Goal: Task Accomplishment & Management: Manage account settings

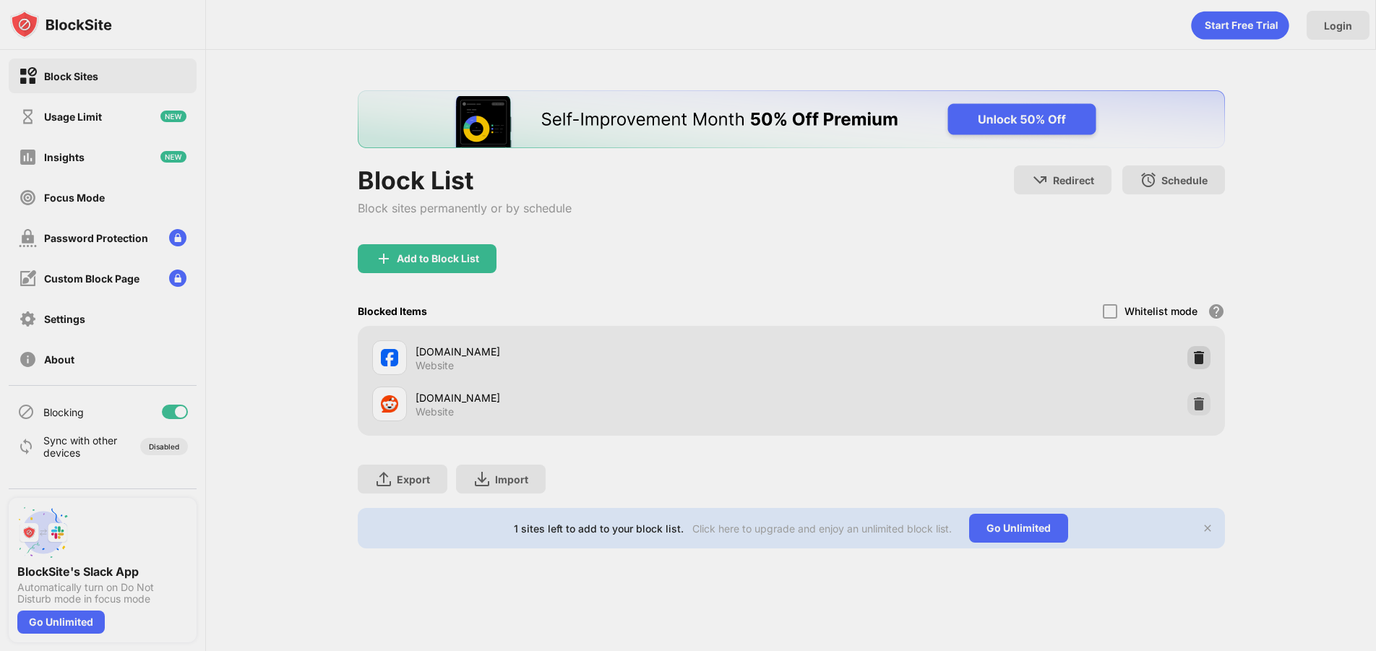
click at [1203, 362] on img at bounding box center [1199, 357] width 14 height 14
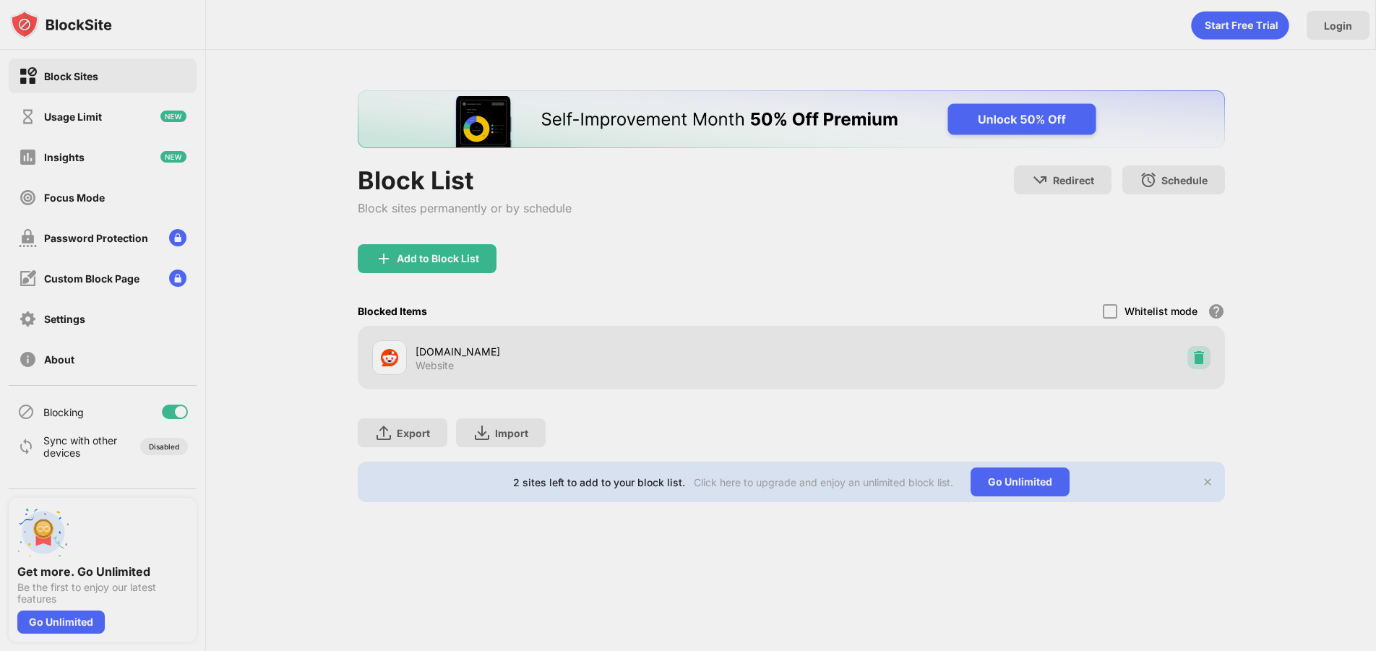
click at [1192, 359] on img at bounding box center [1199, 357] width 14 height 14
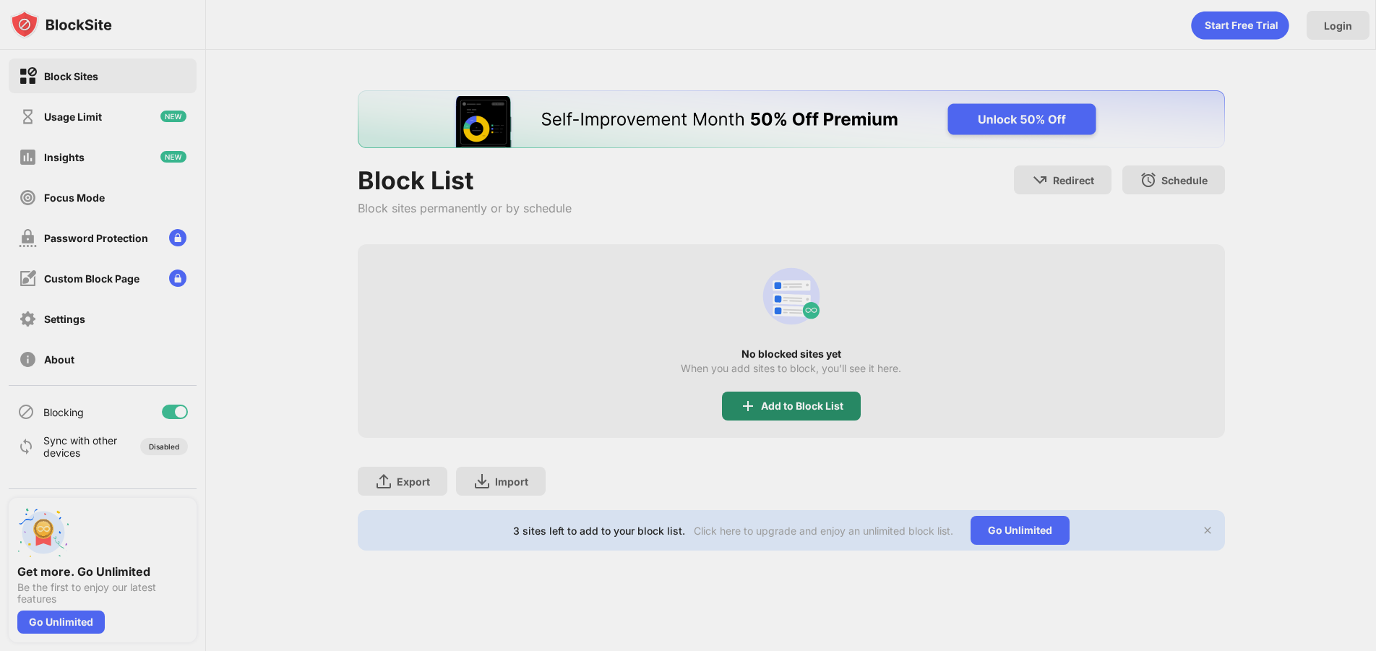
click at [766, 408] on div "Add to Block List" at bounding box center [802, 406] width 82 height 12
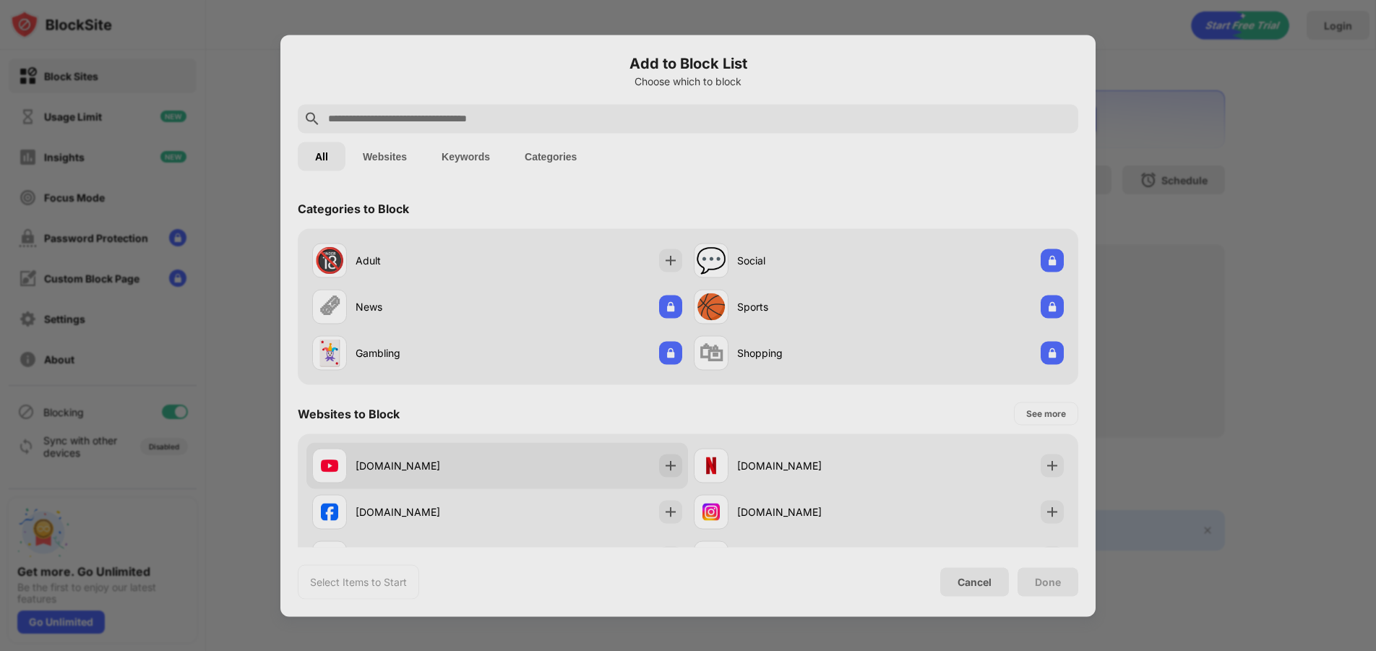
scroll to position [145, 0]
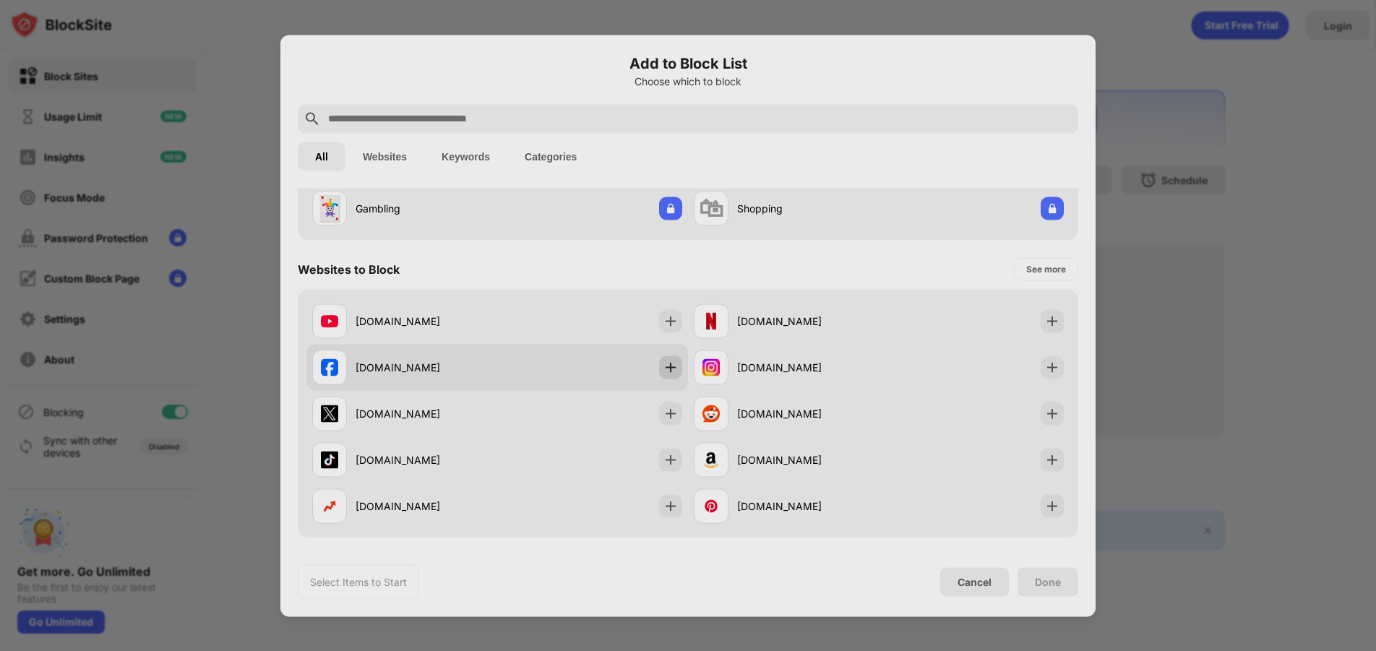
click at [671, 376] on div at bounding box center [670, 367] width 23 height 23
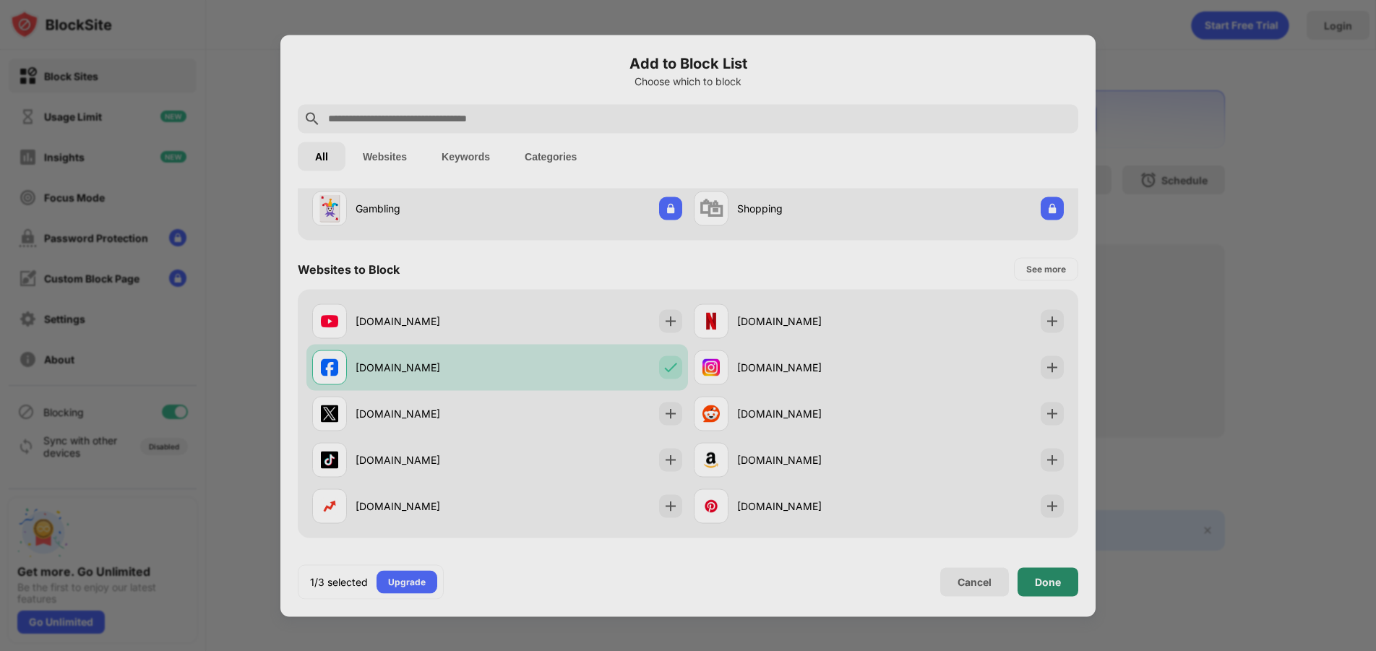
scroll to position [0, 0]
click at [1056, 584] on div "Done" at bounding box center [1048, 582] width 26 height 12
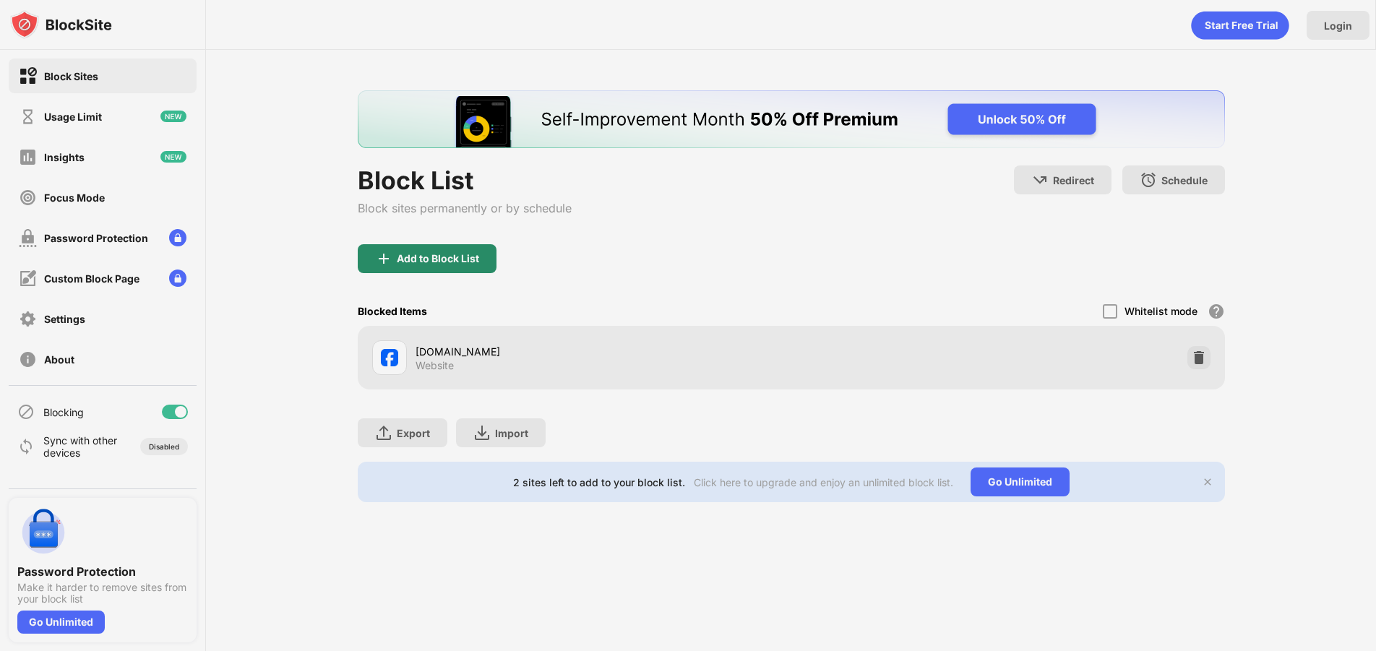
click at [437, 254] on div "Add to Block List" at bounding box center [438, 259] width 82 height 12
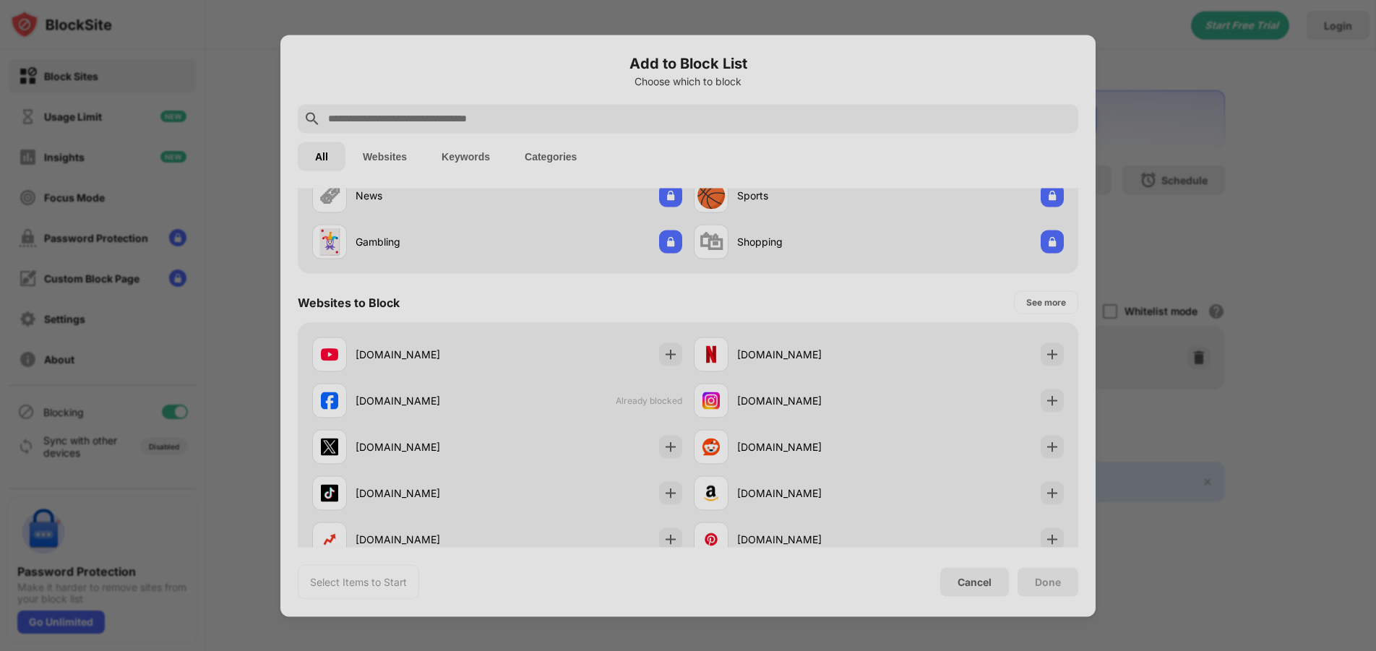
scroll to position [145, 0]
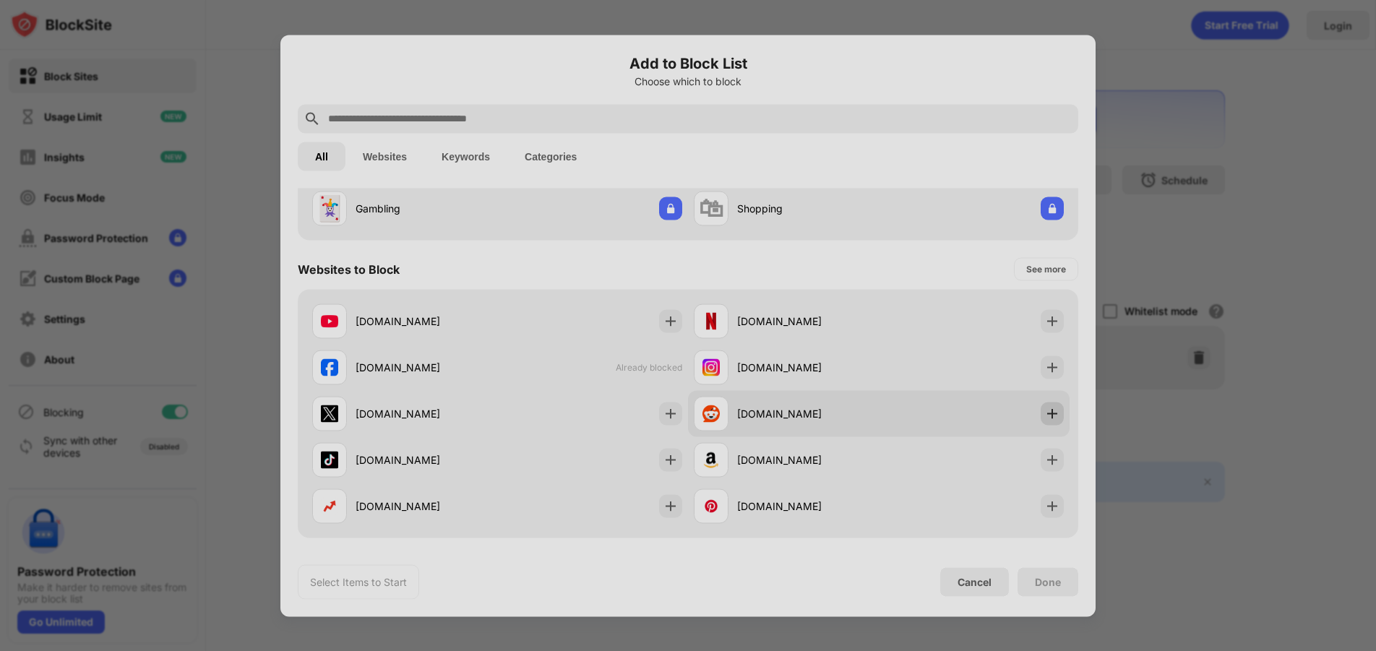
click at [1046, 410] on img at bounding box center [1052, 413] width 14 height 14
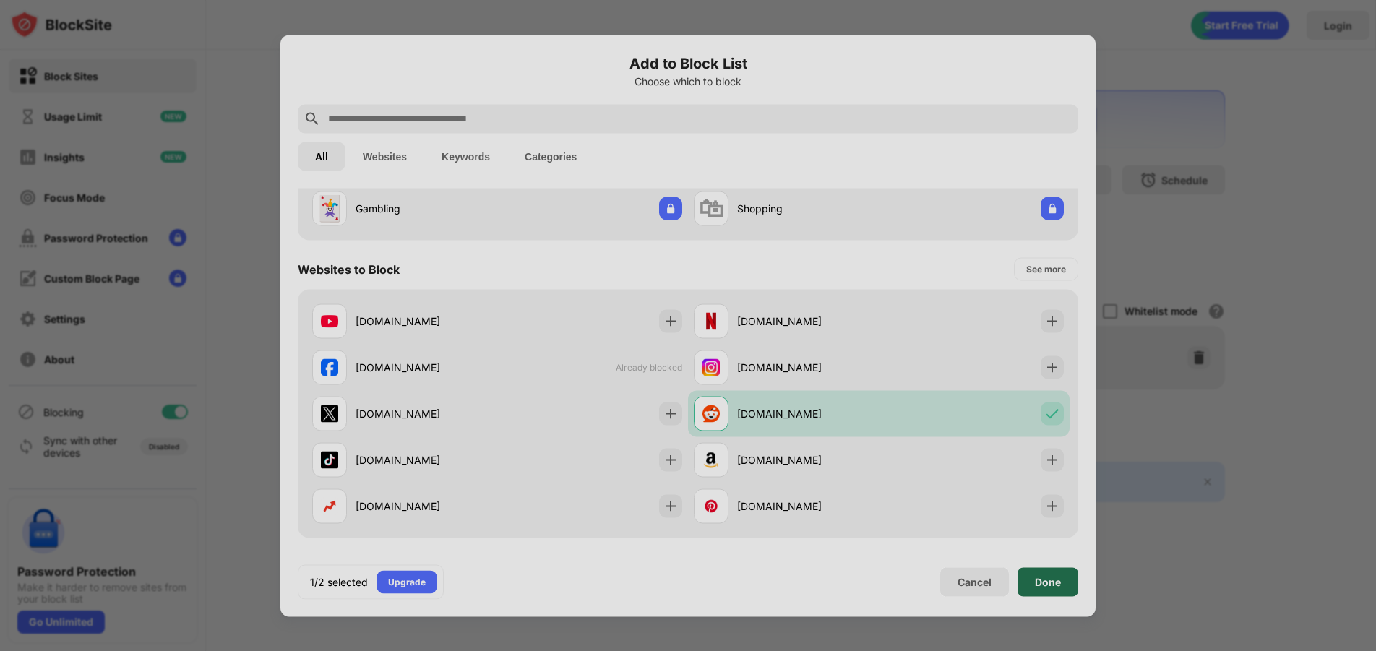
click at [1030, 586] on div "Done" at bounding box center [1047, 581] width 61 height 29
